Goal: Task Accomplishment & Management: Complete application form

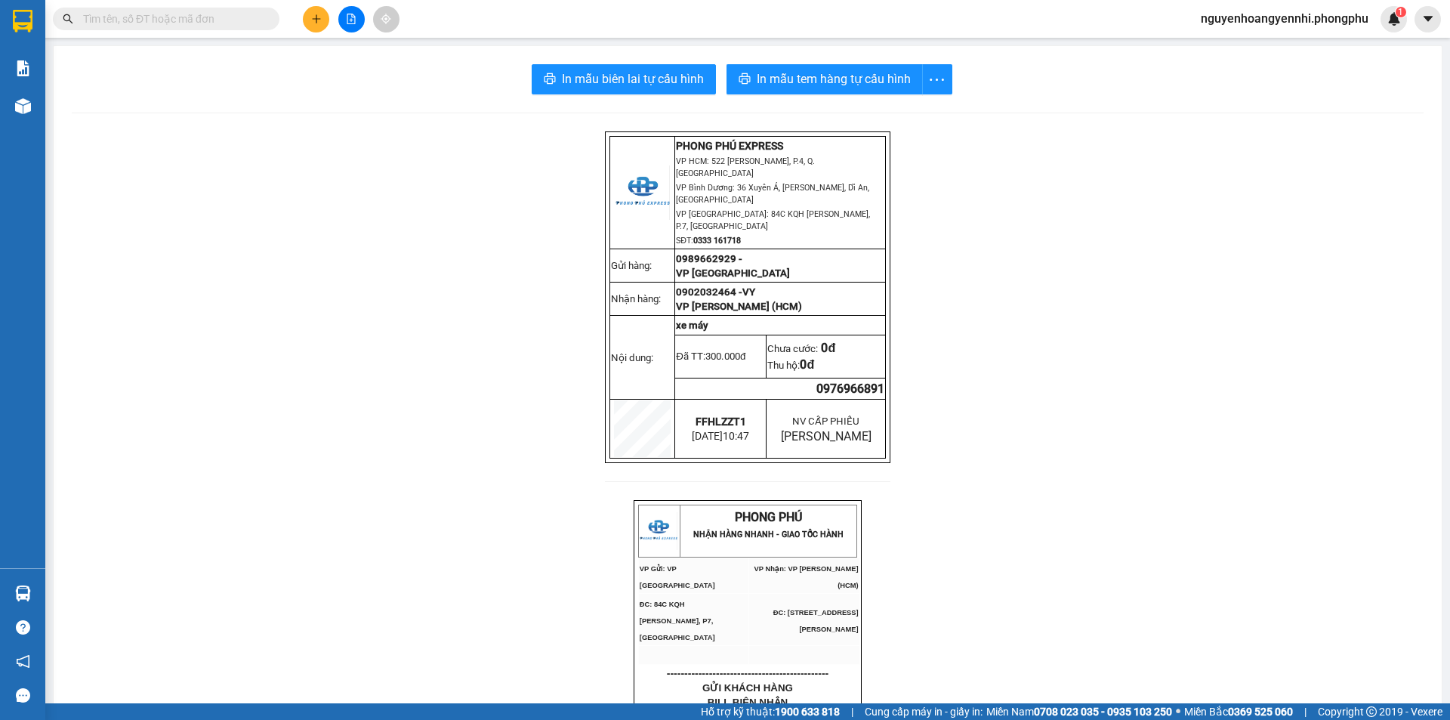
click at [316, 18] on icon "plus" at bounding box center [316, 18] width 1 height 8
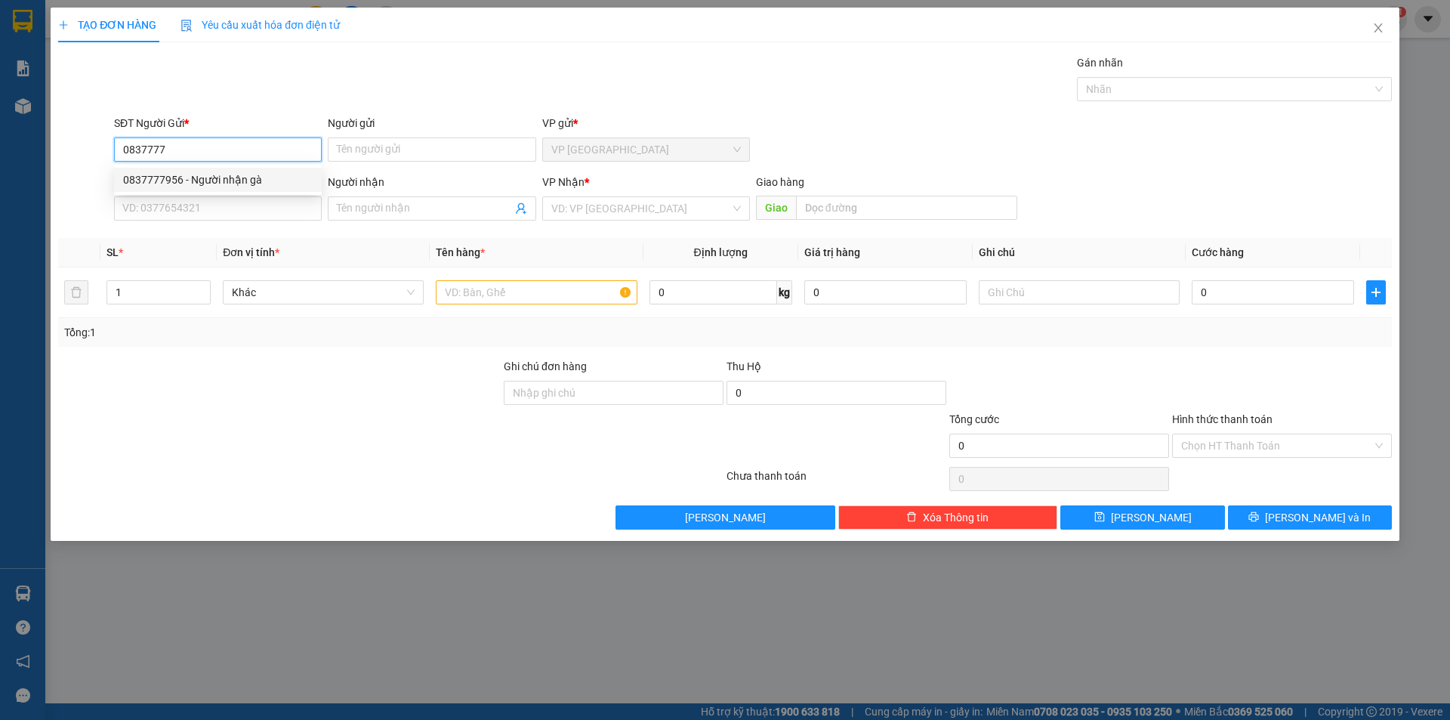
click at [227, 183] on div "0837777956 - Người nhận gà" at bounding box center [218, 179] width 190 height 17
type input "0837777956"
type input "Người nhận gà"
type input "0941523529"
type input "Anh Vu"
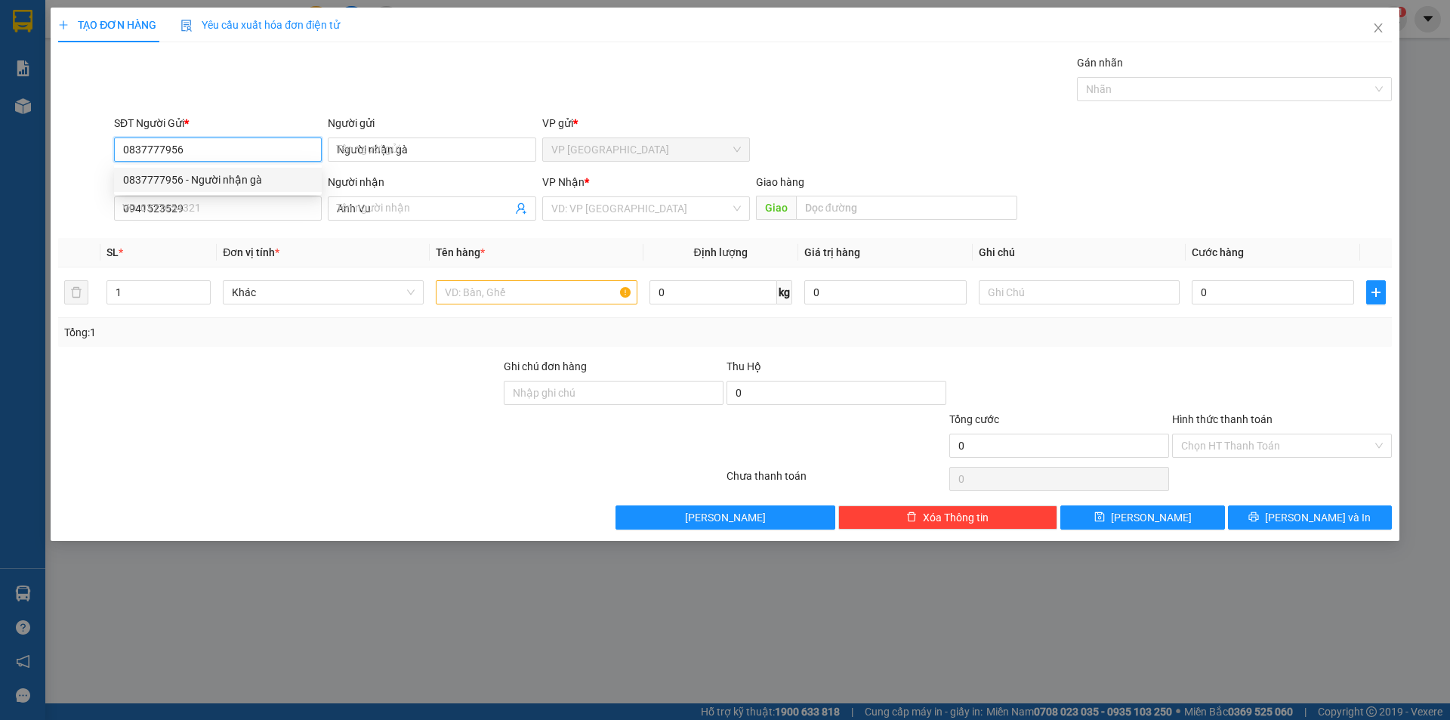
type input "50.000"
type input "0837777956"
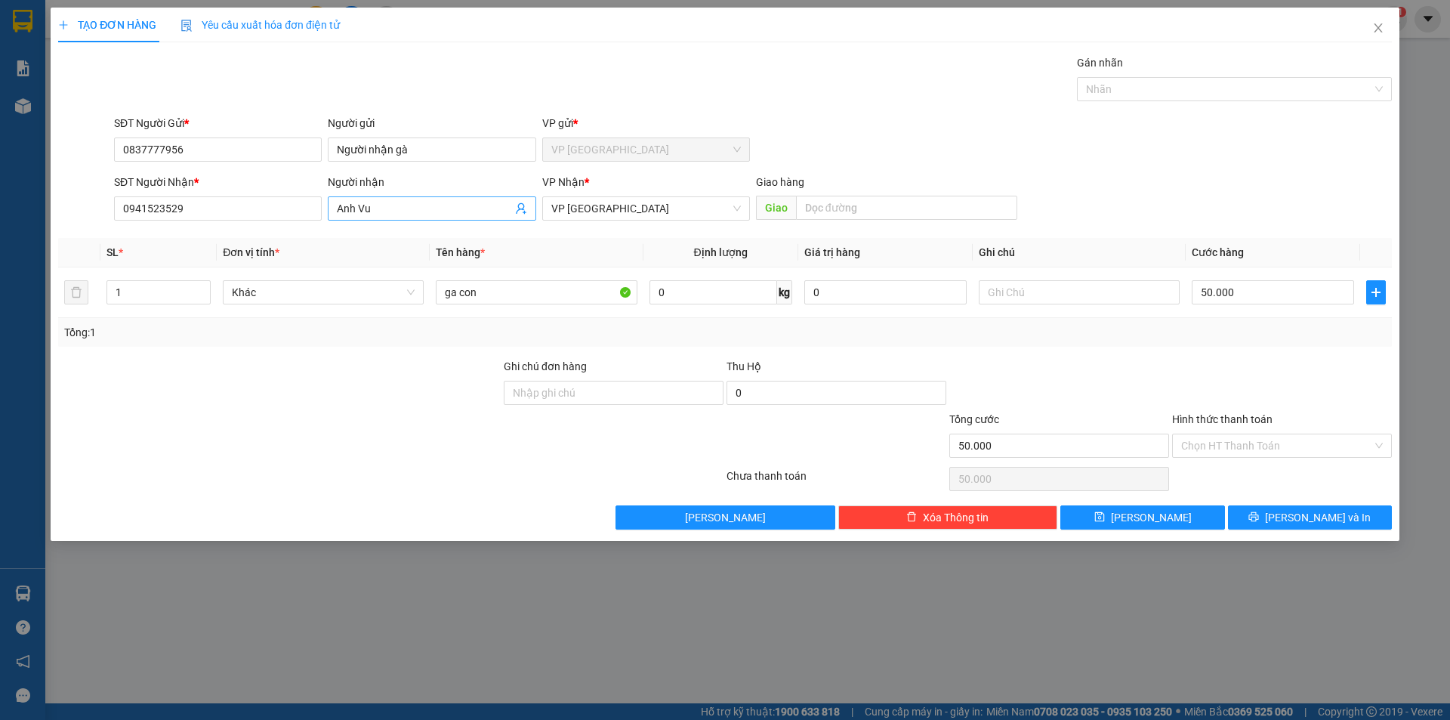
click at [372, 213] on input "Anh Vu" at bounding box center [424, 208] width 174 height 17
type input "[PERSON_NAME]"
click at [230, 211] on input "0941523529" at bounding box center [218, 208] width 208 height 24
type input "0"
click at [621, 205] on span "VP [GEOGRAPHIC_DATA]" at bounding box center [646, 208] width 190 height 23
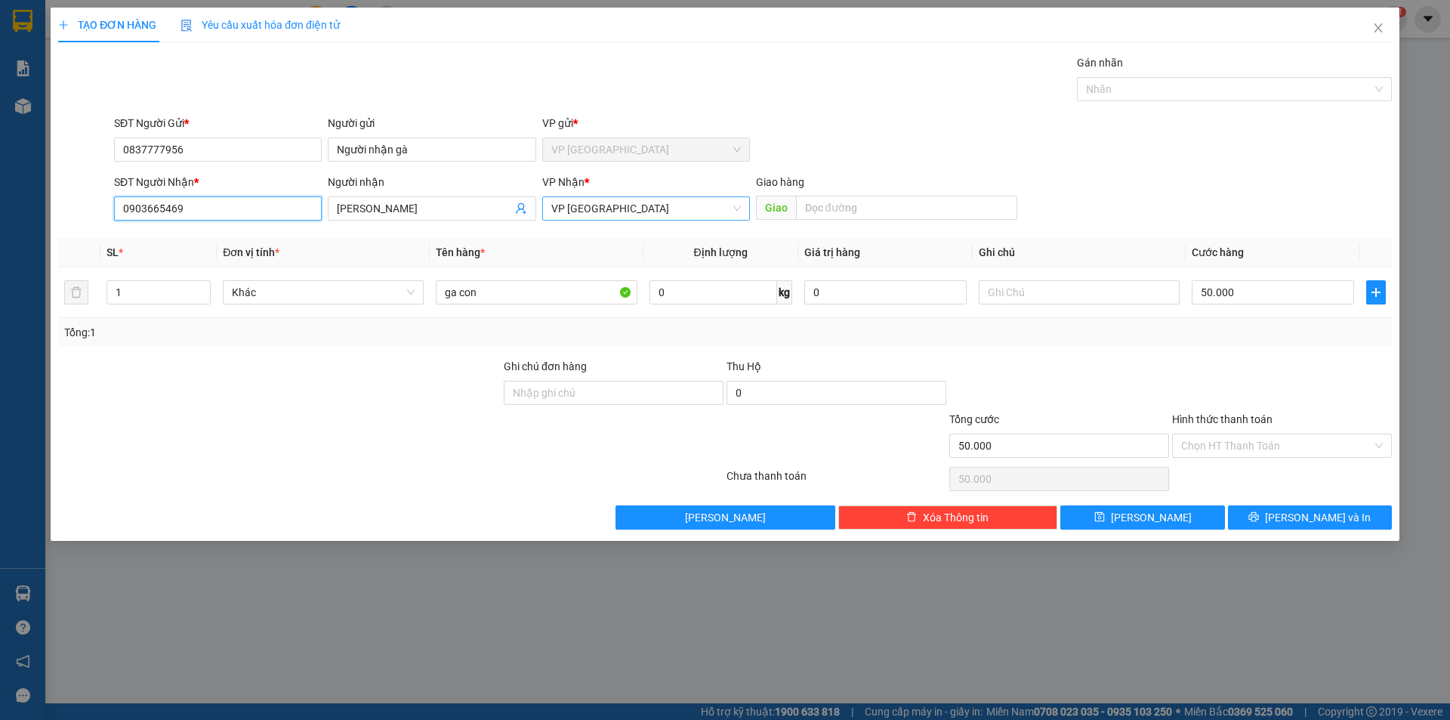
type input "0903665469"
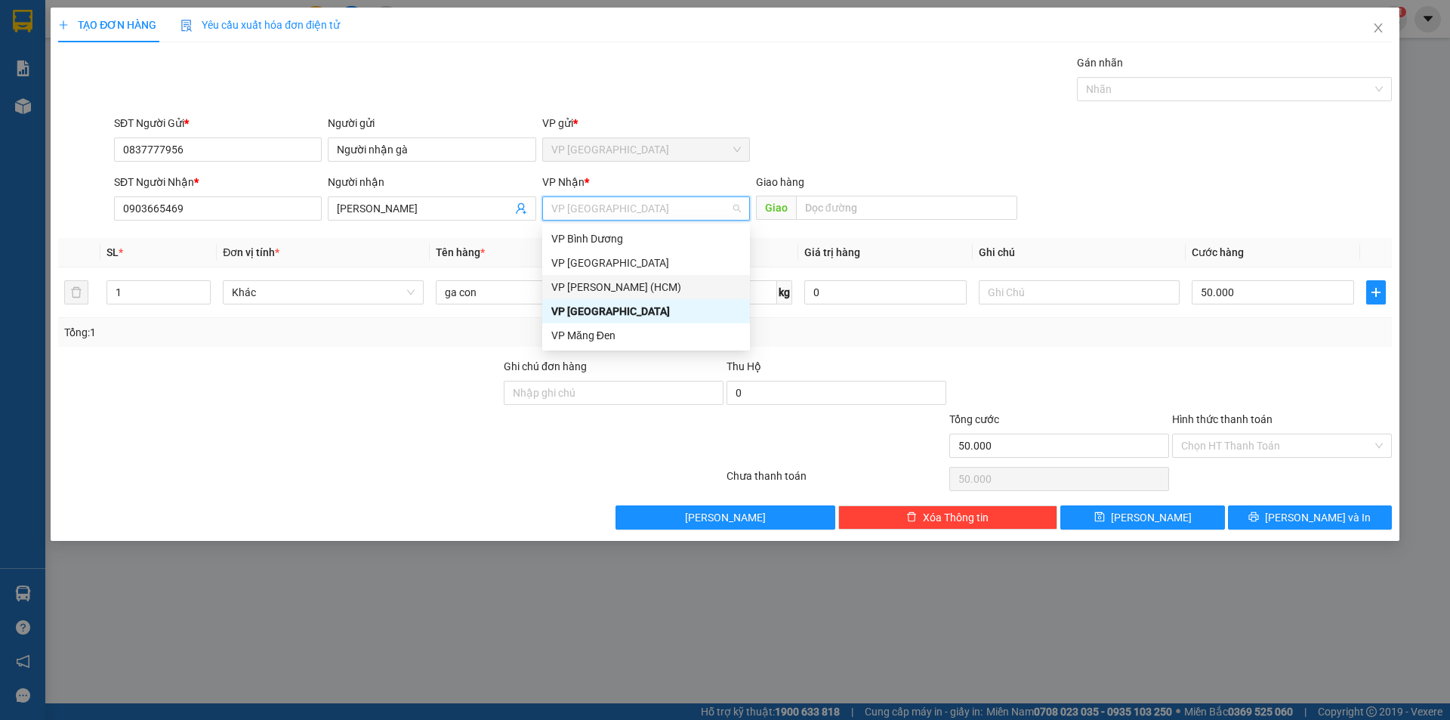
click at [635, 287] on div "VP [PERSON_NAME] (HCM)" at bounding box center [646, 287] width 190 height 17
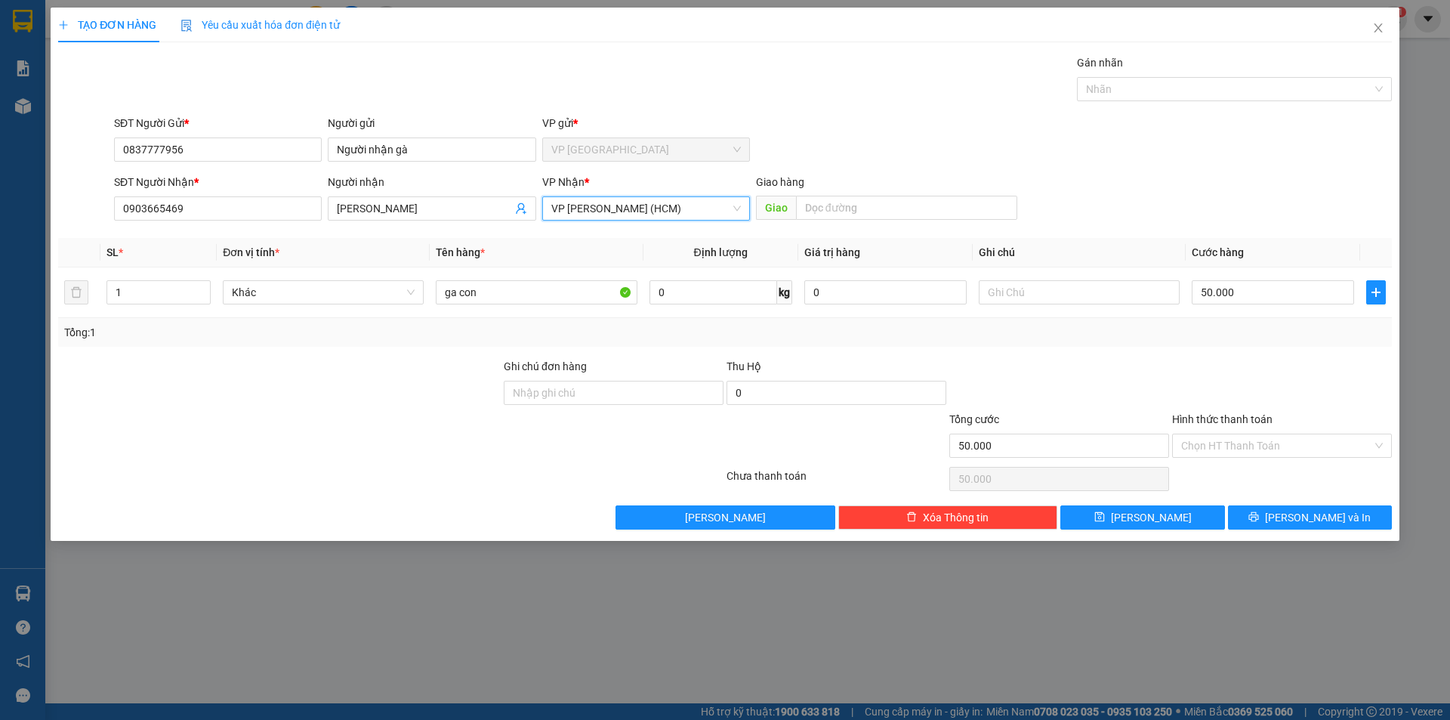
click at [869, 128] on div "SĐT Người Gửi * 0837777956 Người gửi Người nhận gà VP gửi * VP [GEOGRAPHIC_DATA]" at bounding box center [753, 141] width 1284 height 53
click at [1272, 515] on button "[PERSON_NAME] và In" at bounding box center [1310, 517] width 164 height 24
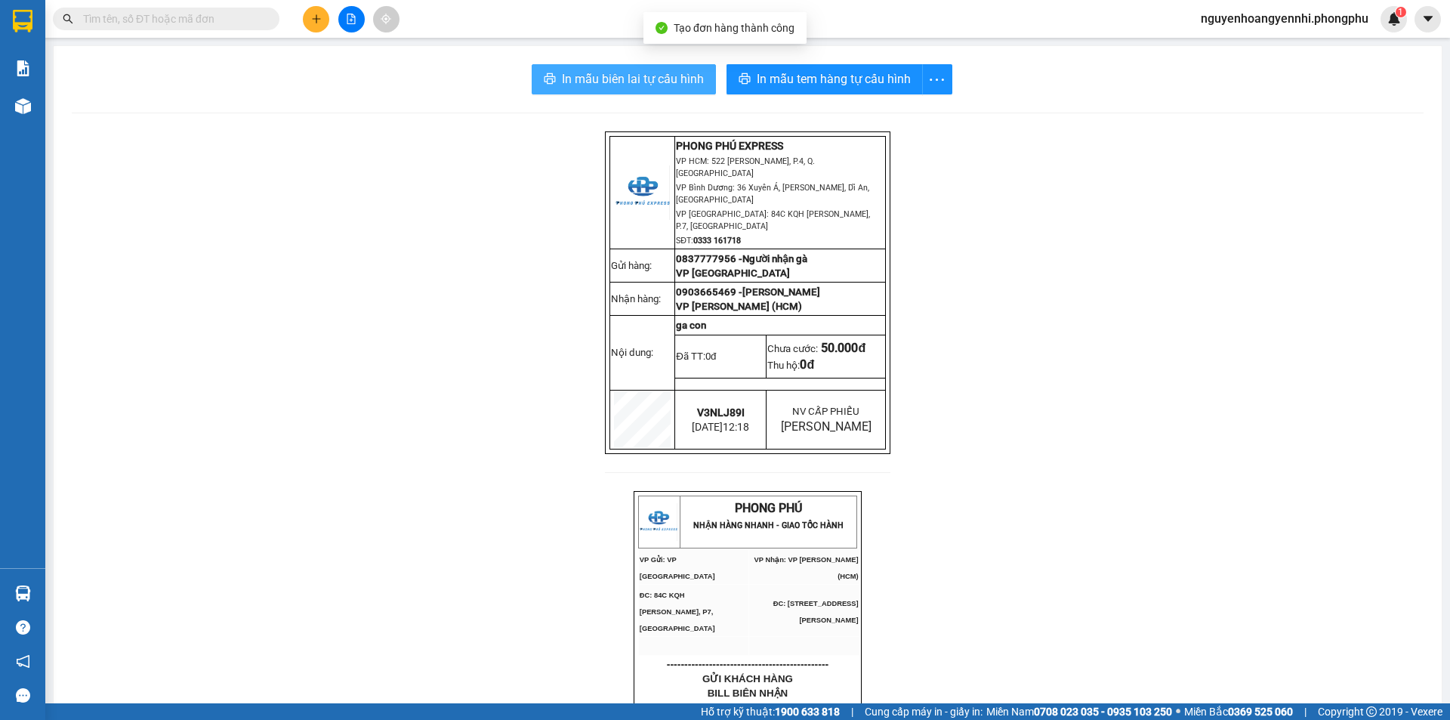
click at [613, 76] on span "In mẫu biên lai tự cấu hình" at bounding box center [633, 78] width 142 height 19
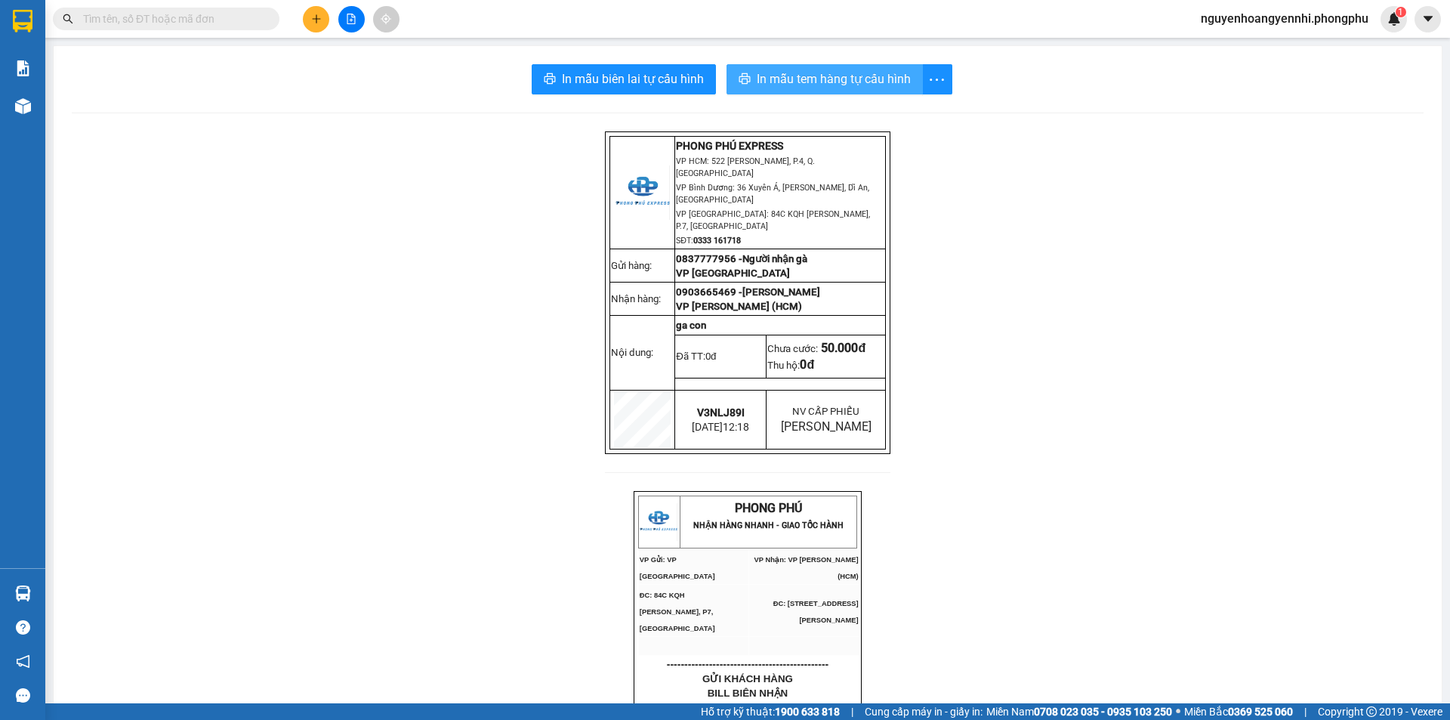
click at [796, 76] on span "In mẫu tem hàng tự cấu hình" at bounding box center [834, 78] width 154 height 19
